Goal: Entertainment & Leisure: Consume media (video, audio)

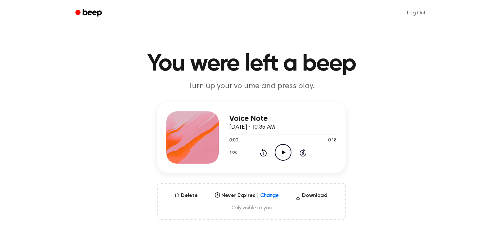
click at [282, 152] on icon at bounding box center [283, 153] width 4 height 4
click at [280, 150] on icon "Play Audio" at bounding box center [283, 152] width 17 height 17
click at [279, 153] on icon "Play Audio" at bounding box center [283, 152] width 17 height 17
